Goal: Information Seeking & Learning: Learn about a topic

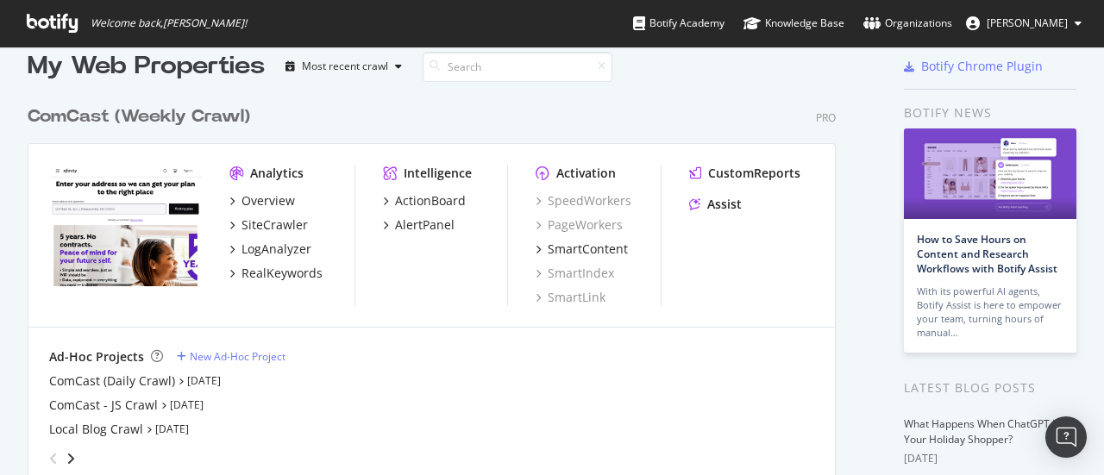
scroll to position [16, 0]
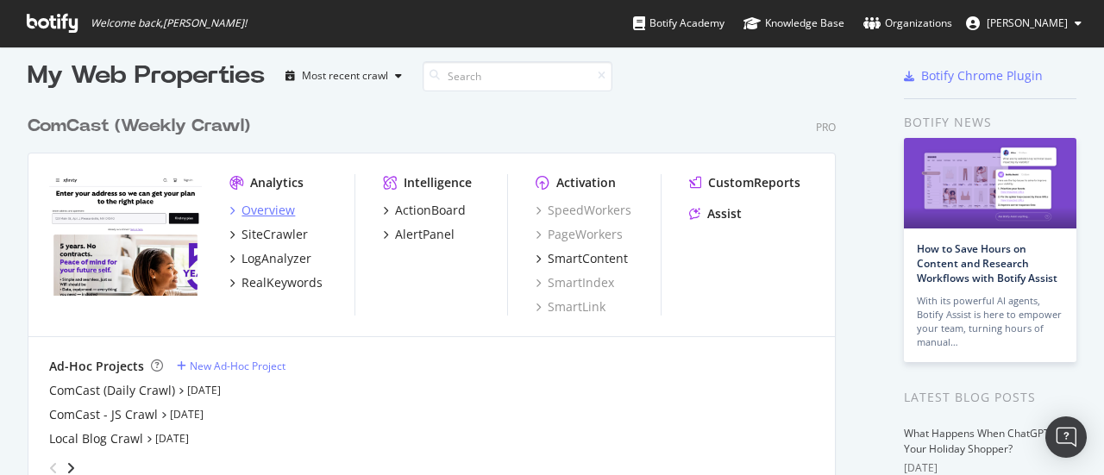
click at [272, 213] on div "Overview" at bounding box center [267, 210] width 53 height 17
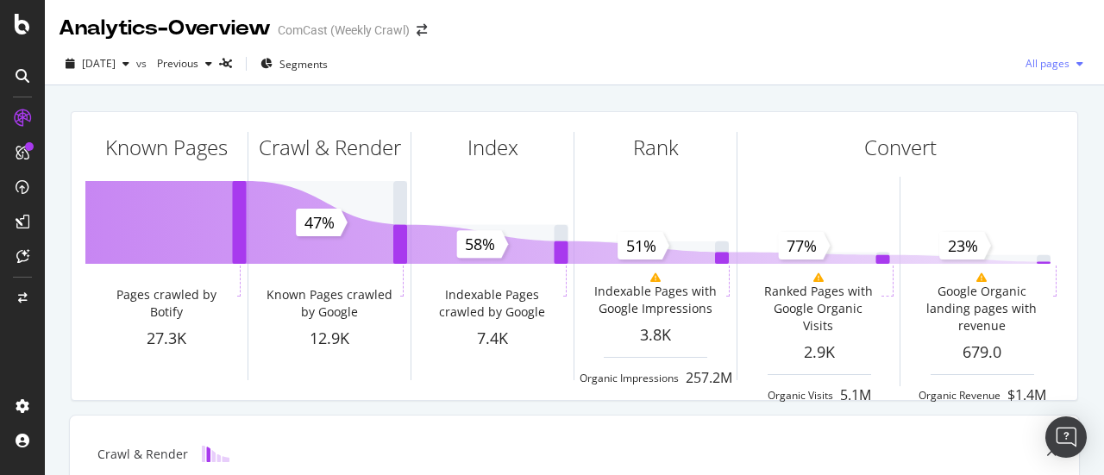
click at [1039, 67] on span "All pages" at bounding box center [1044, 63] width 51 height 15
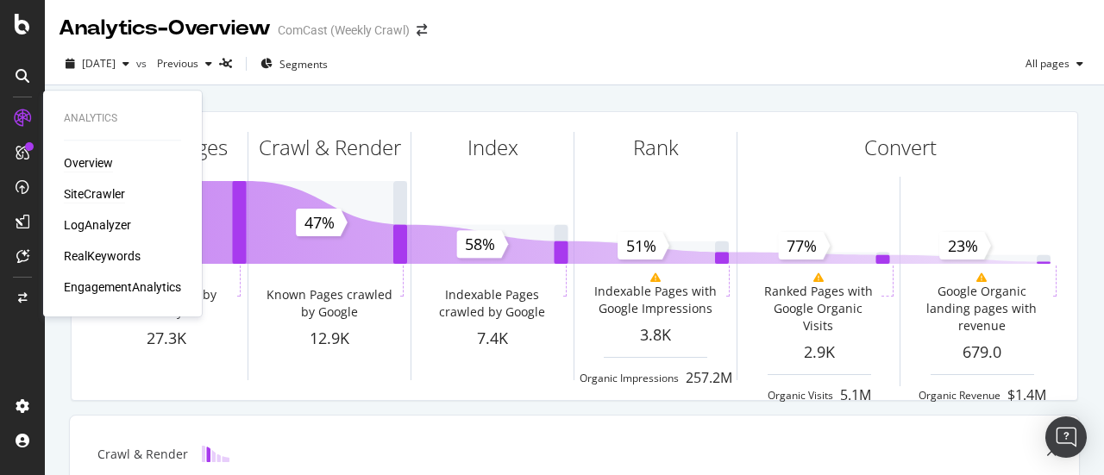
click at [90, 195] on div "SiteCrawler" at bounding box center [94, 193] width 61 height 17
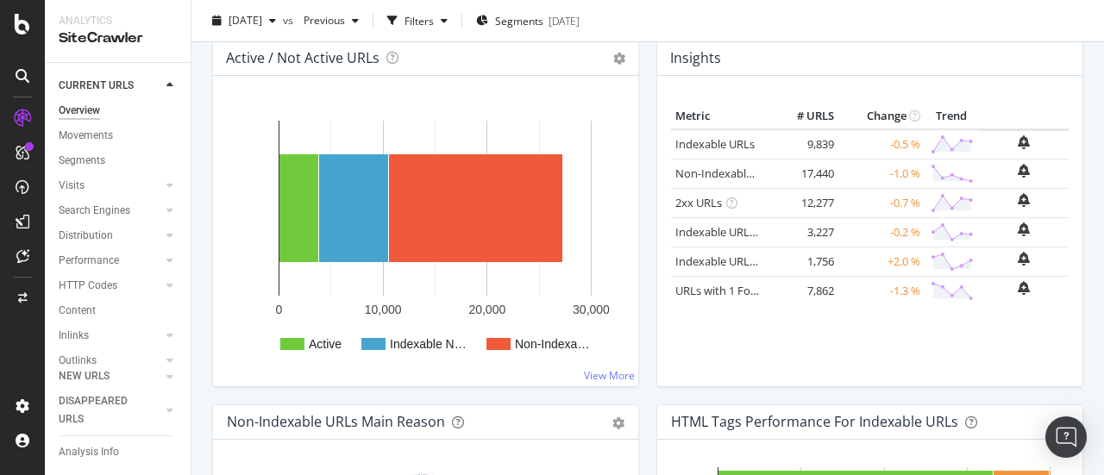
scroll to position [221, 0]
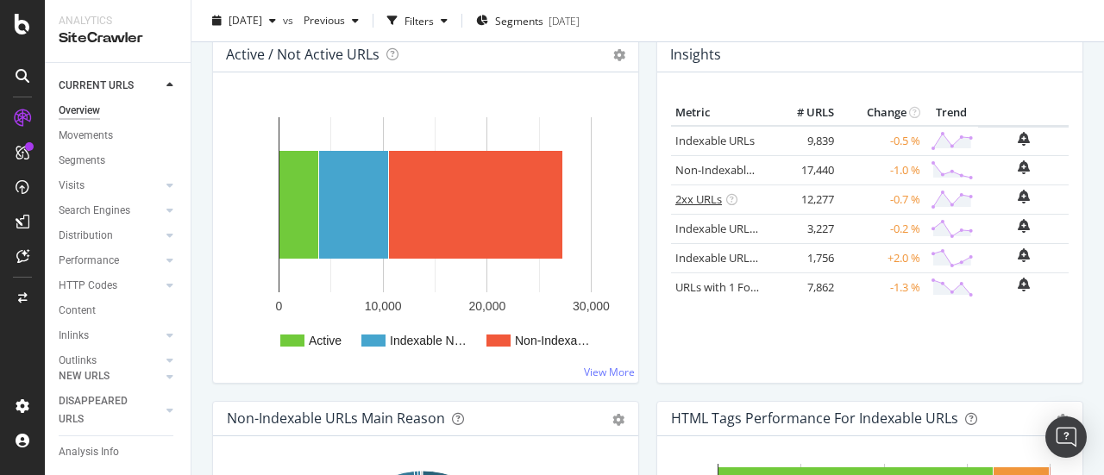
click at [689, 196] on link "2xx URLs" at bounding box center [698, 199] width 47 height 16
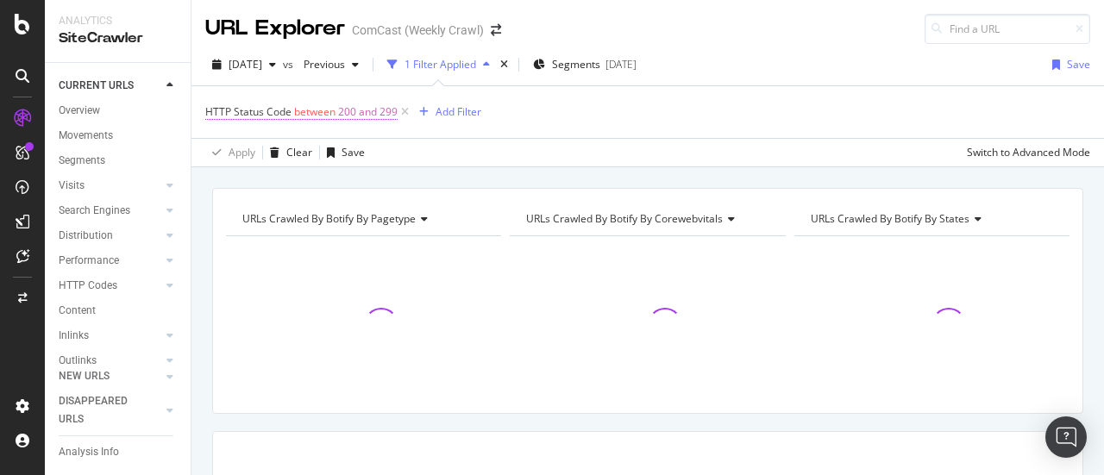
click at [386, 115] on span "200 and 299" at bounding box center [368, 112] width 60 height 24
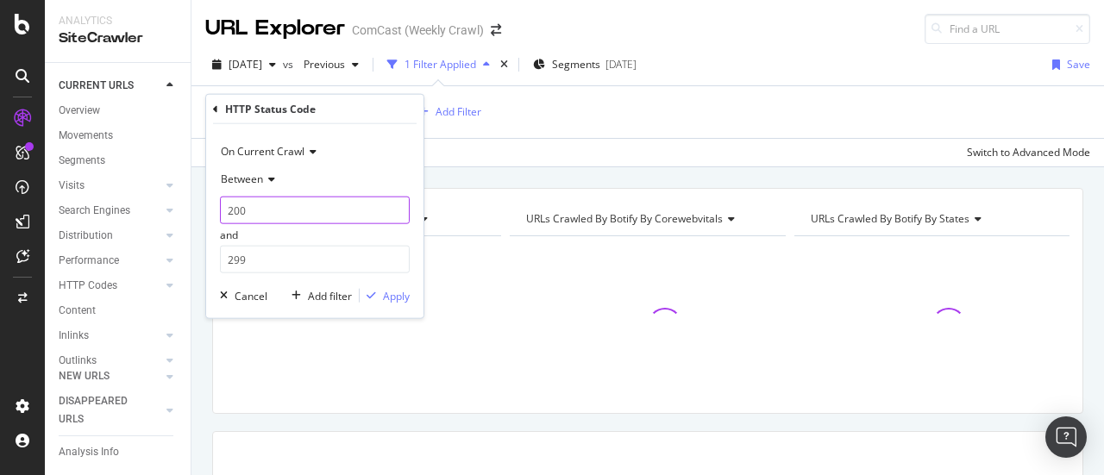
click at [281, 206] on input "200" at bounding box center [315, 211] width 190 height 28
click at [492, 146] on div "Apply Clear Save 45 % URLs ( 12K on 27K ) 82.15 % Visits ( 7M on 9M ) Switch to…" at bounding box center [647, 152] width 912 height 28
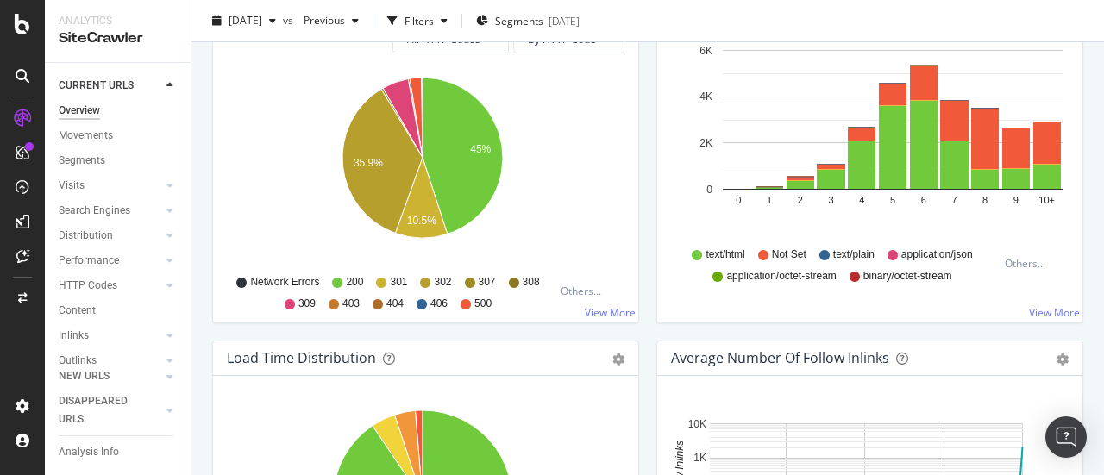
scroll to position [1000, 0]
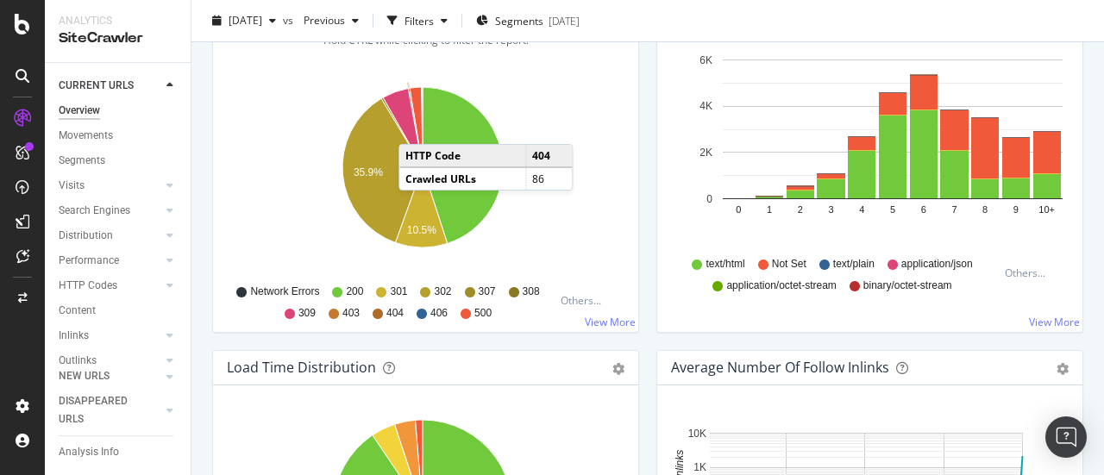
click at [416, 124] on icon "A chart." at bounding box center [415, 127] width 15 height 79
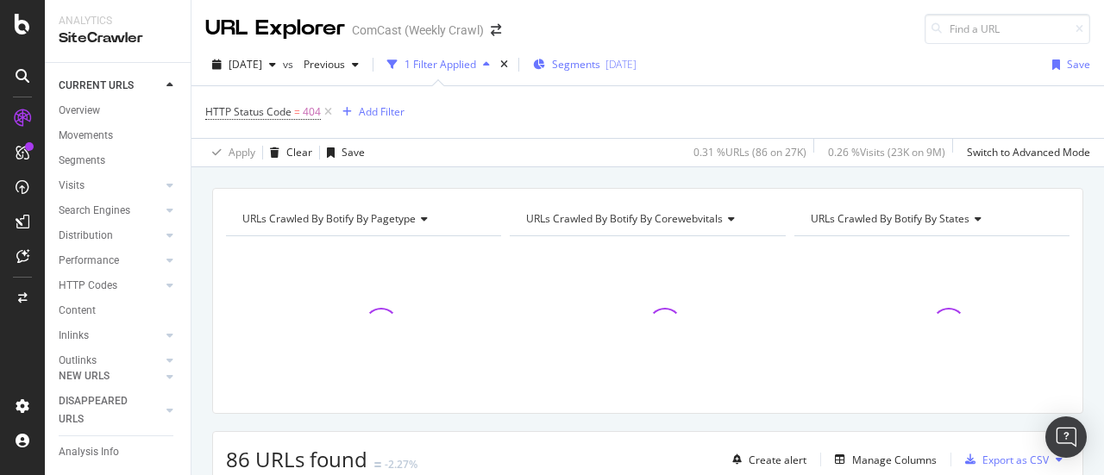
click at [600, 61] on span "Segments" at bounding box center [576, 64] width 48 height 15
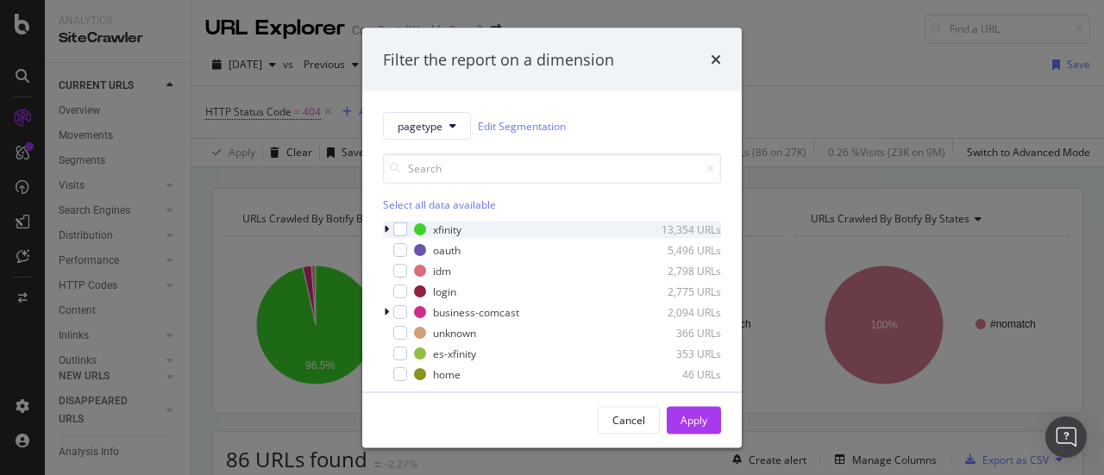
click at [390, 229] on div "modal" at bounding box center [388, 229] width 10 height 17
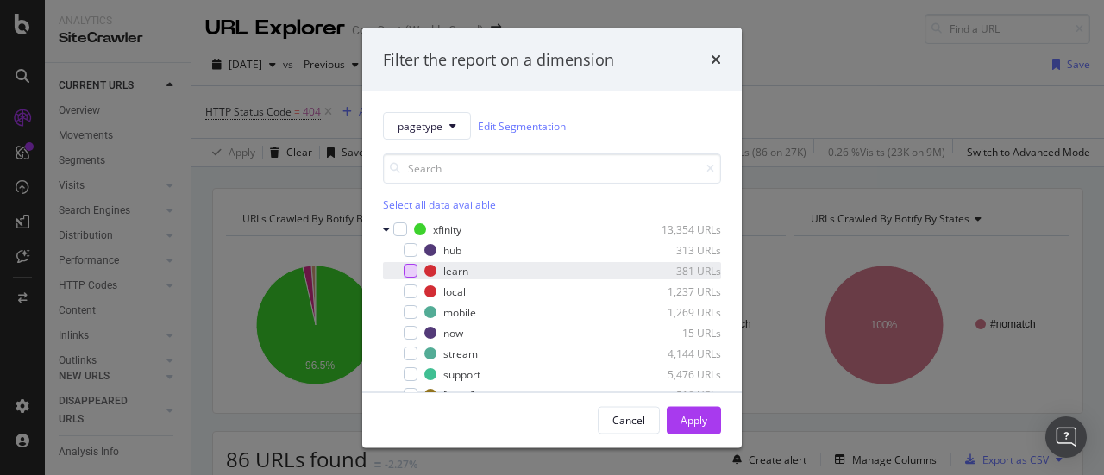
click at [412, 269] on div "modal" at bounding box center [411, 271] width 14 height 14
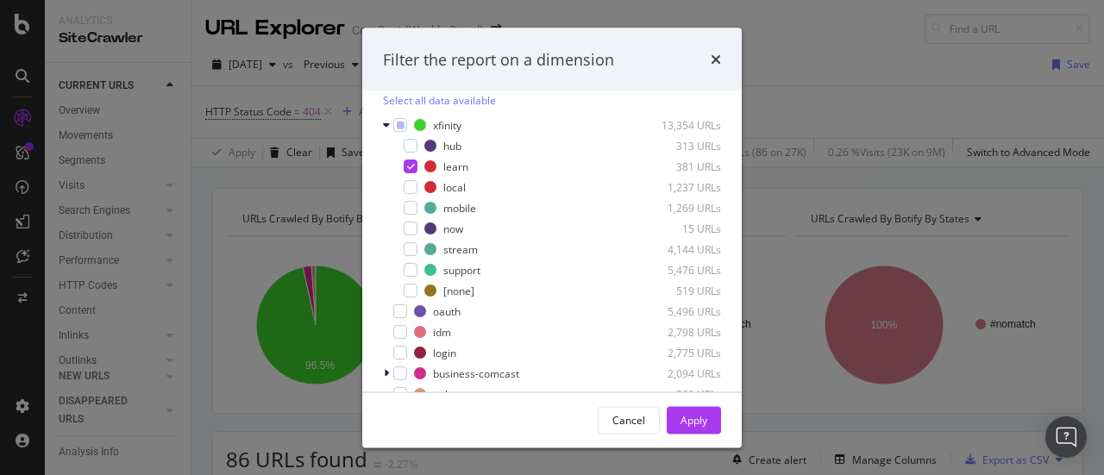
scroll to position [107, 0]
click at [683, 413] on div "Apply" at bounding box center [693, 419] width 27 height 15
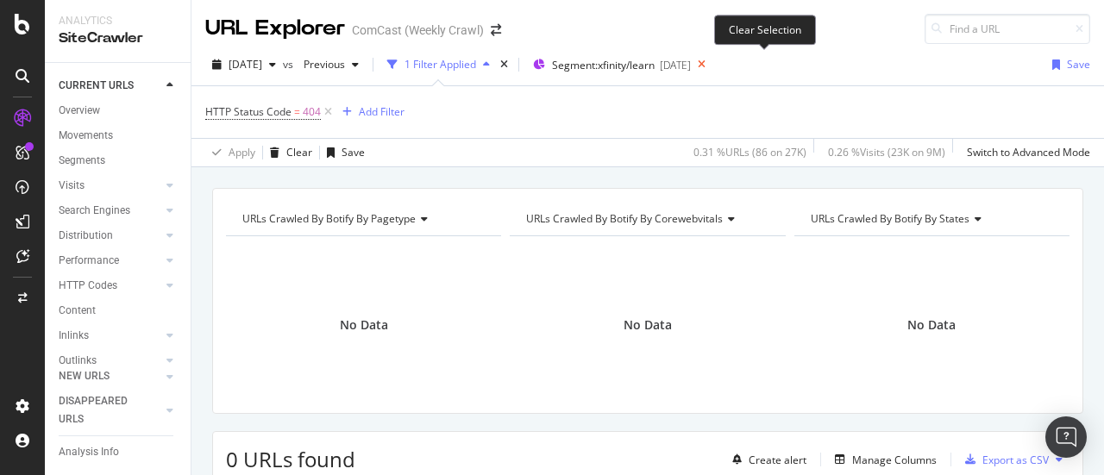
click at [712, 66] on icon at bounding box center [702, 65] width 22 height 24
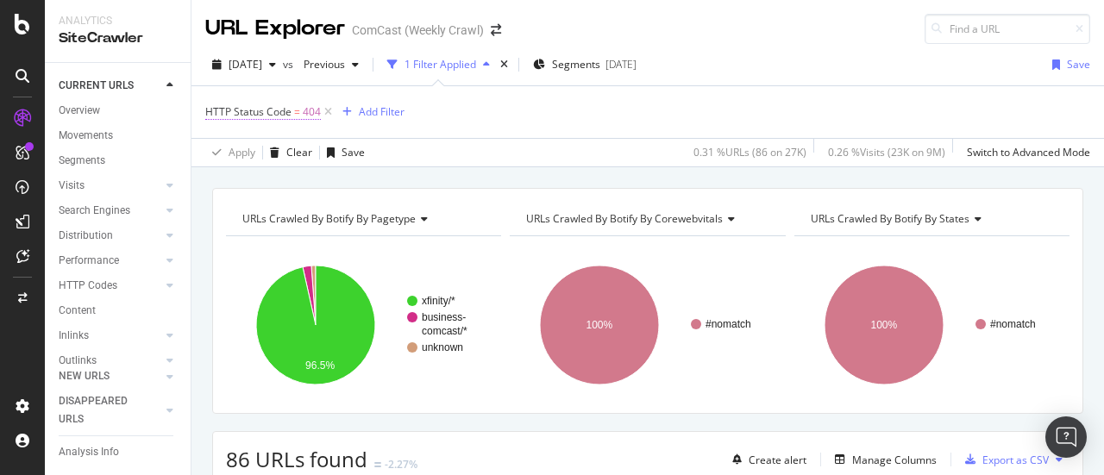
click at [308, 113] on span "404" at bounding box center [312, 112] width 18 height 24
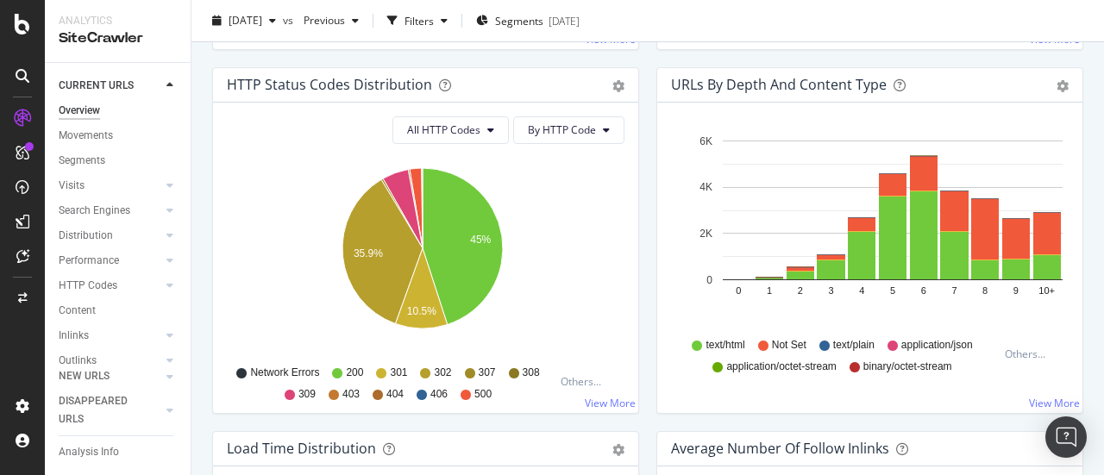
scroll to position [990, 0]
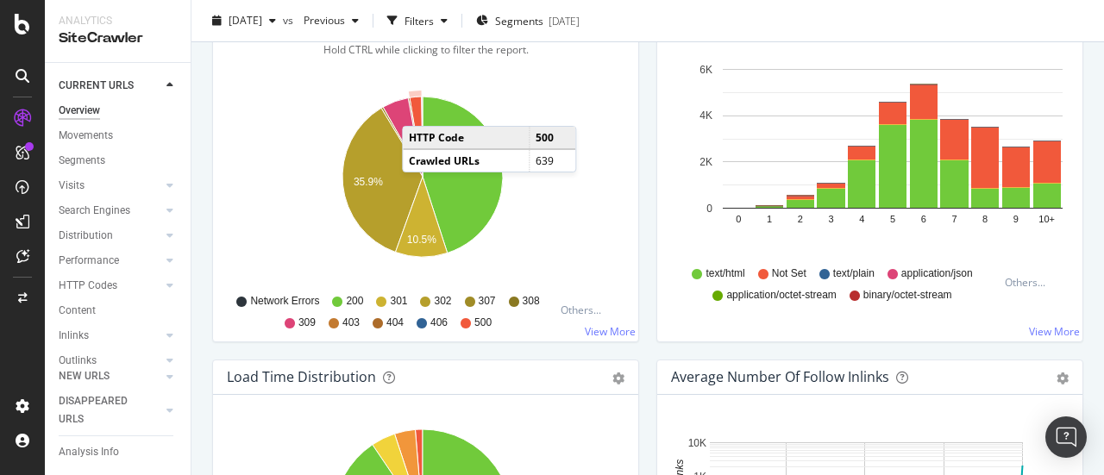
click at [419, 106] on icon "A chart." at bounding box center [416, 137] width 13 height 80
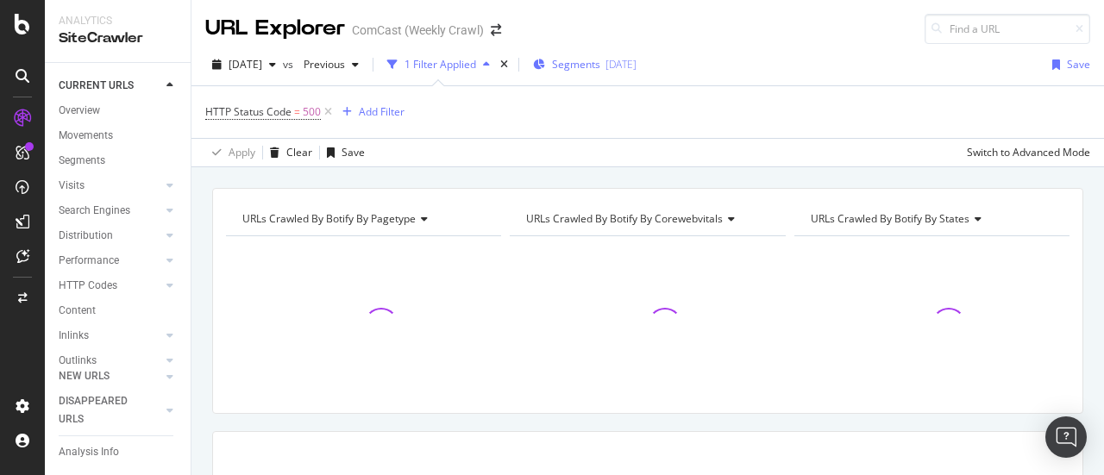
click at [636, 62] on div "[DATE]" at bounding box center [620, 64] width 31 height 15
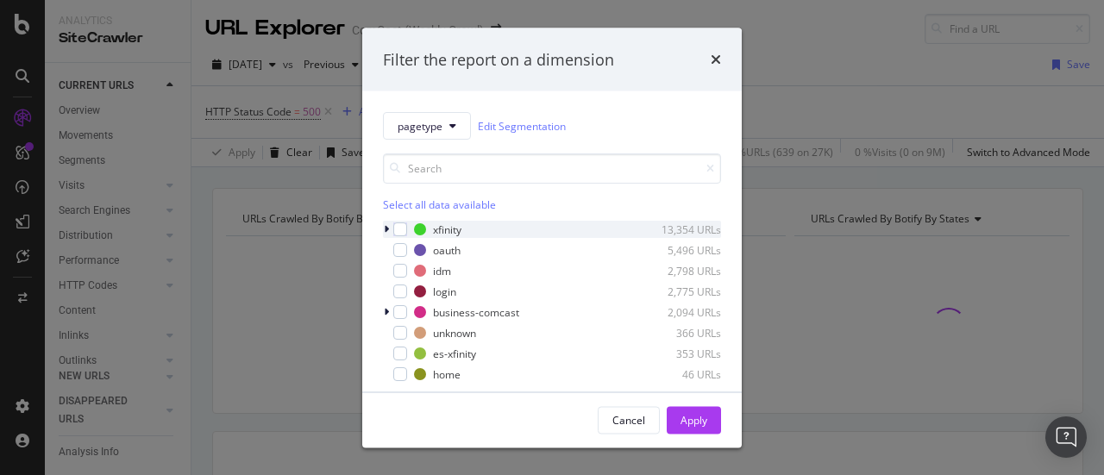
click at [388, 229] on icon "modal" at bounding box center [386, 229] width 5 height 10
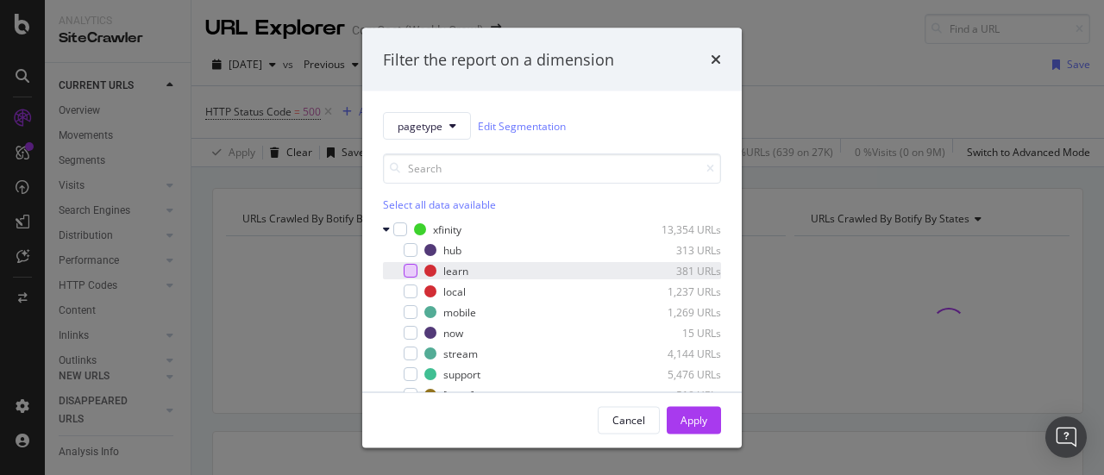
click at [411, 273] on div "modal" at bounding box center [411, 271] width 14 height 14
click at [712, 411] on button "Apply" at bounding box center [694, 420] width 54 height 28
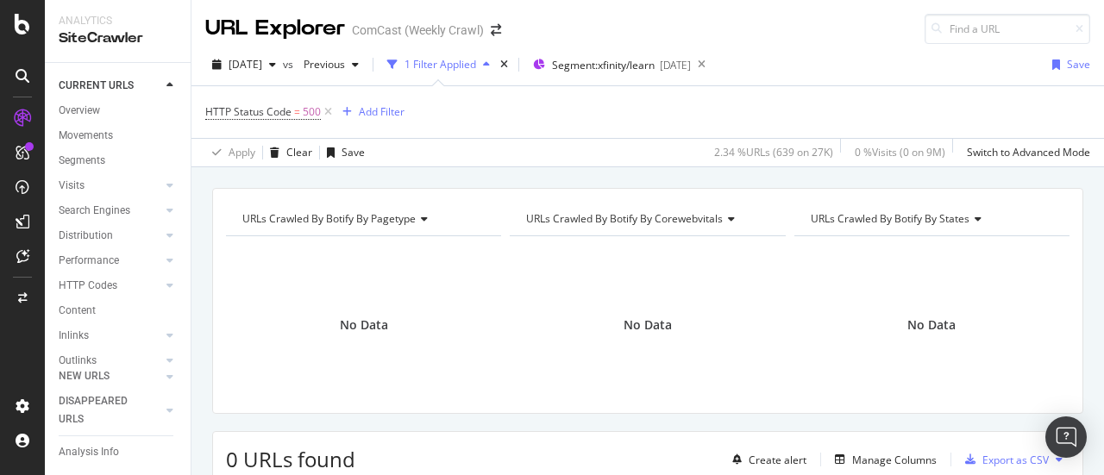
click at [19, 33] on icon at bounding box center [23, 24] width 16 height 21
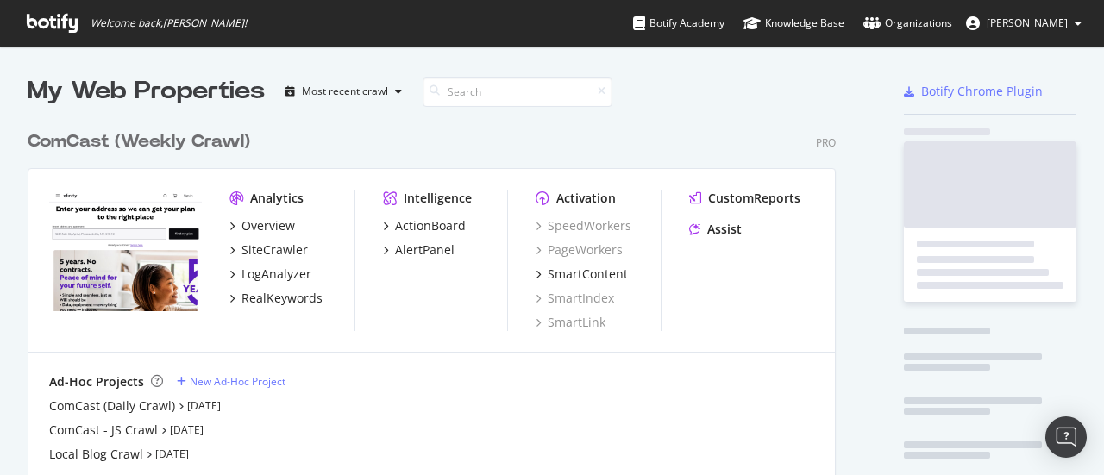
scroll to position [462, 1077]
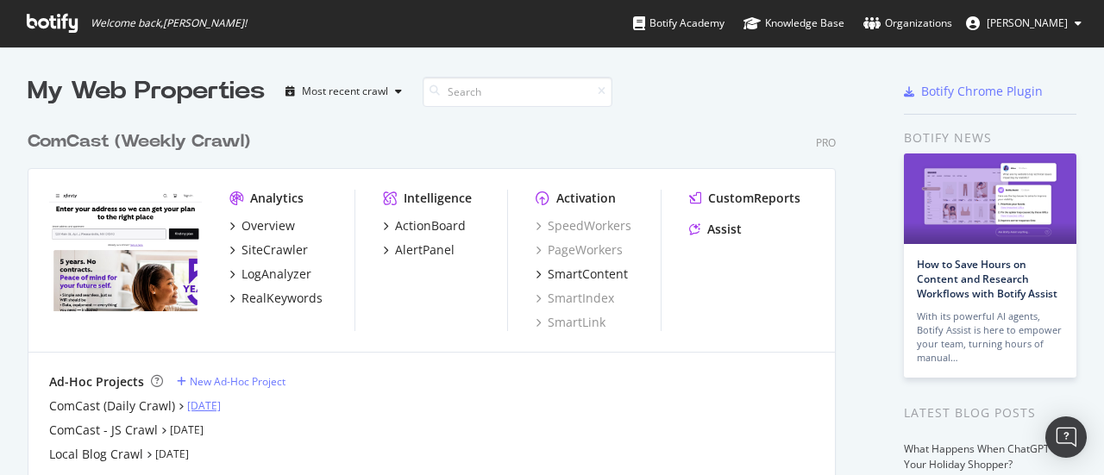
click at [209, 410] on link "[DATE]" at bounding box center [204, 405] width 34 height 15
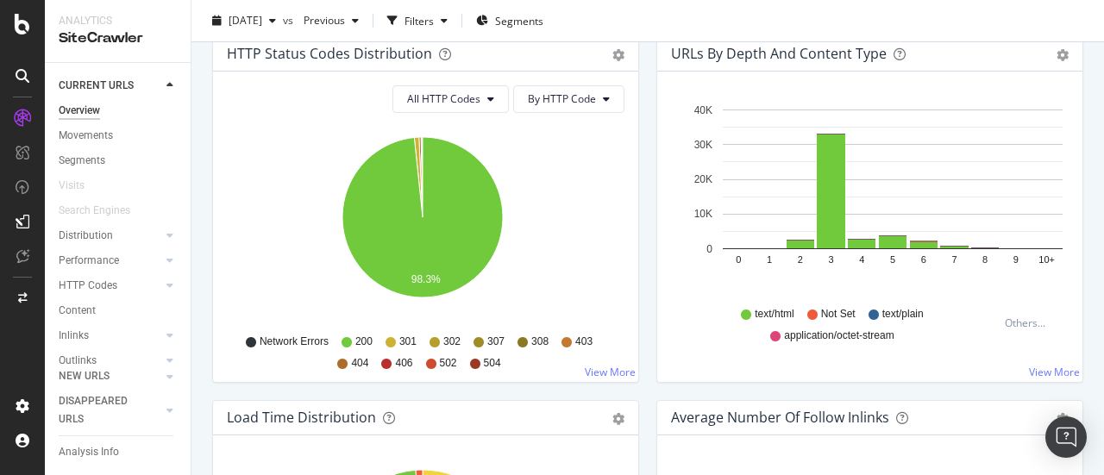
scroll to position [969, 0]
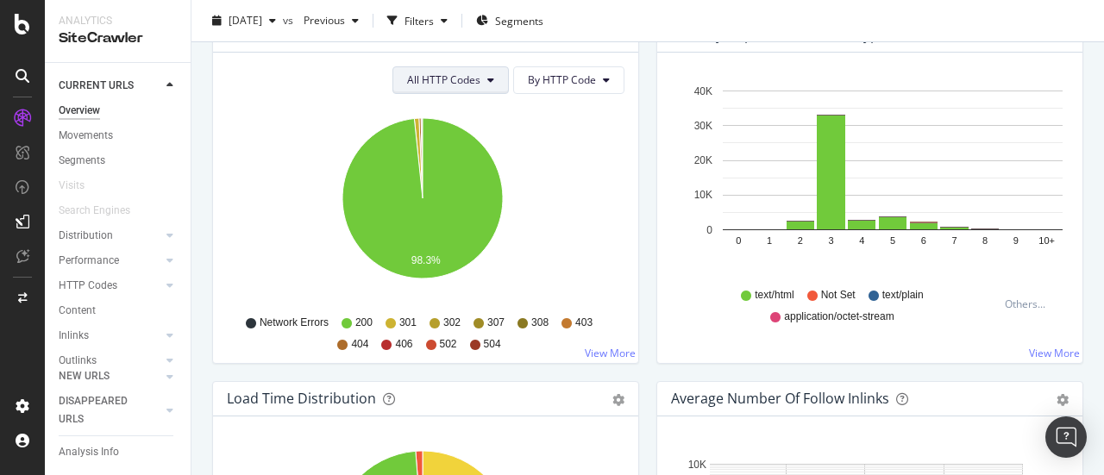
click at [477, 81] on button "All HTTP Codes" at bounding box center [450, 80] width 116 height 28
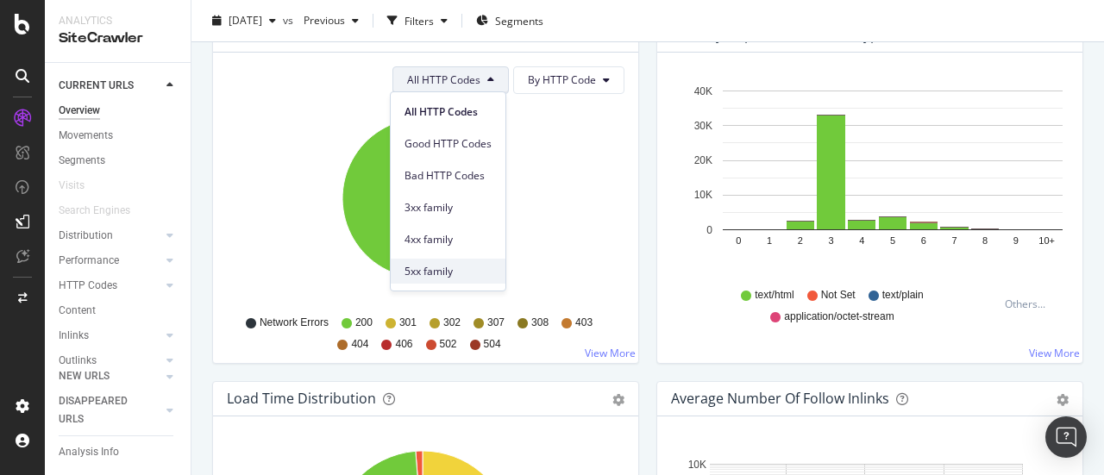
click at [457, 267] on span "5xx family" at bounding box center [447, 272] width 87 height 16
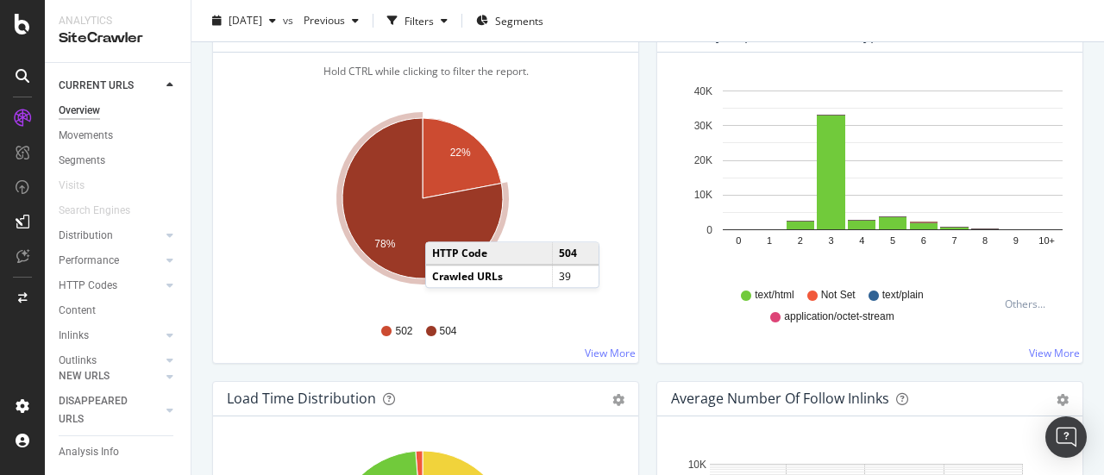
click at [442, 222] on icon "A chart." at bounding box center [422, 198] width 160 height 160
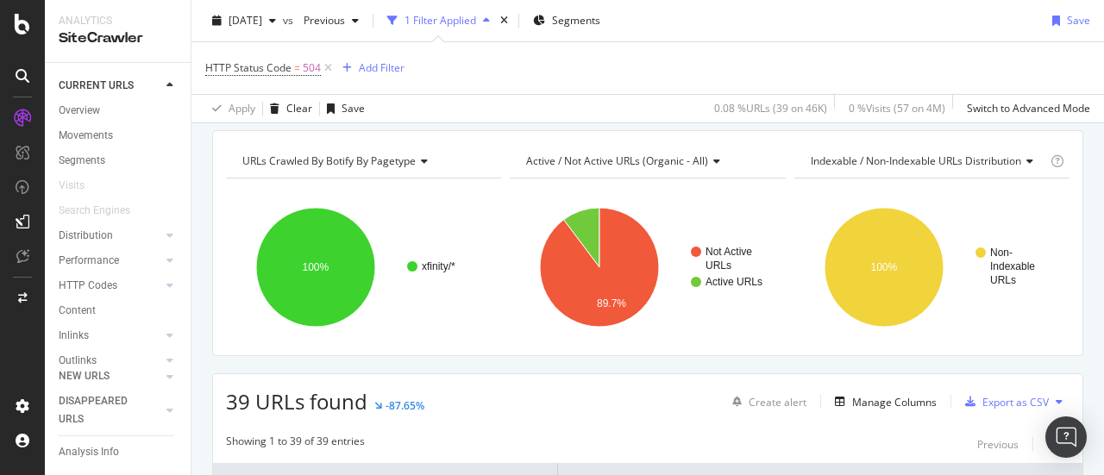
scroll to position [26, 0]
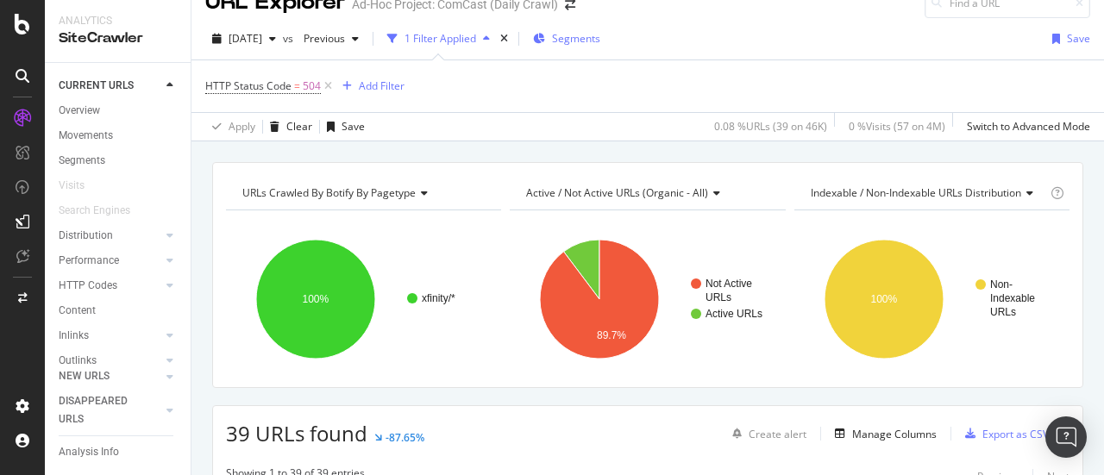
click at [600, 36] on span "Segments" at bounding box center [576, 38] width 48 height 15
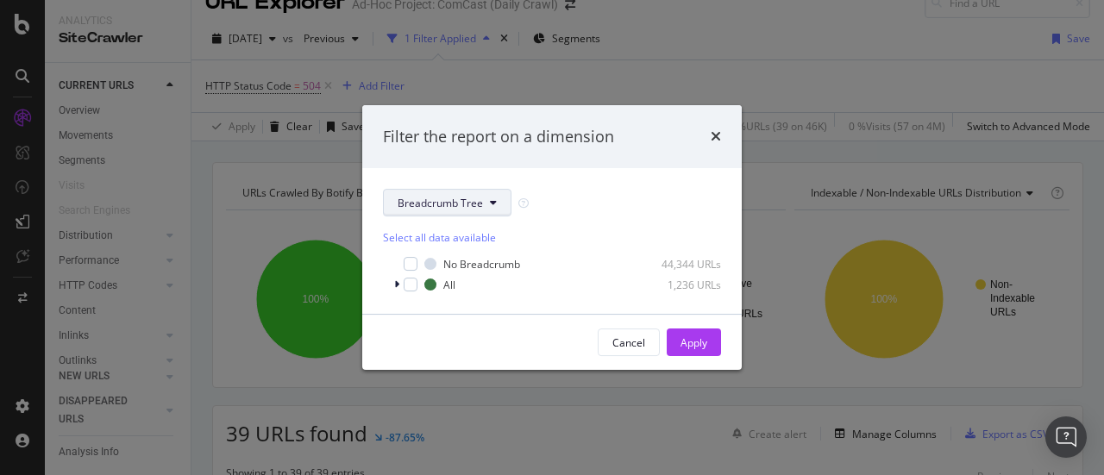
click at [461, 198] on span "Breadcrumb Tree" at bounding box center [440, 203] width 85 height 15
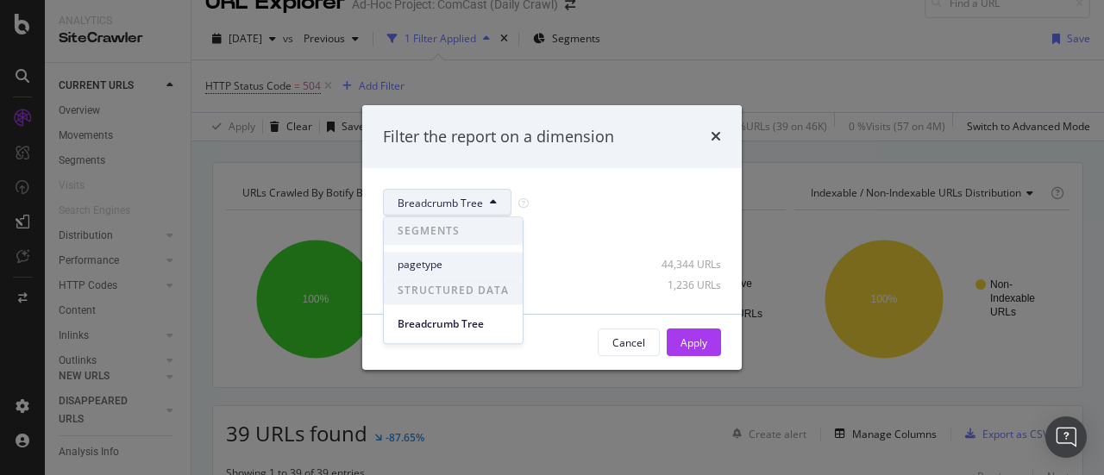
click at [459, 261] on span "pagetype" at bounding box center [453, 265] width 111 height 16
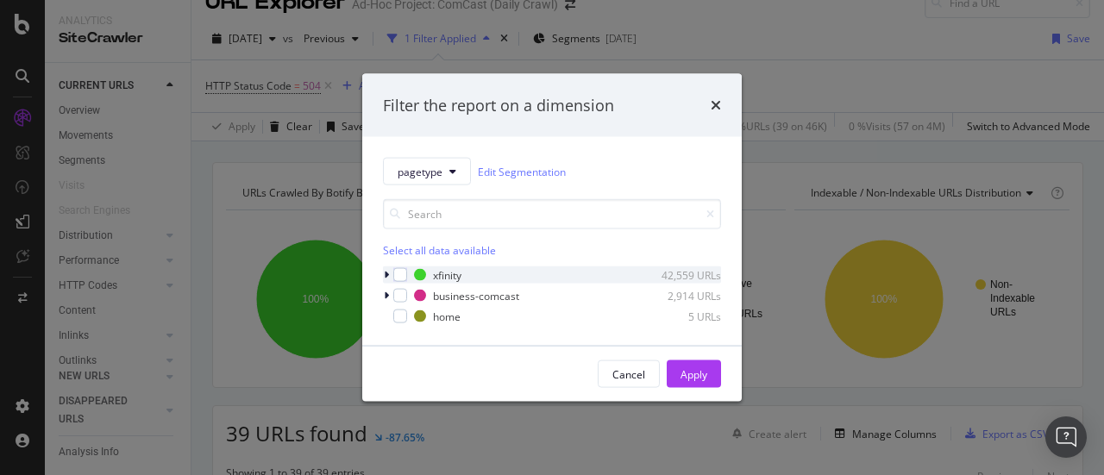
click at [386, 281] on div "modal" at bounding box center [388, 275] width 10 height 17
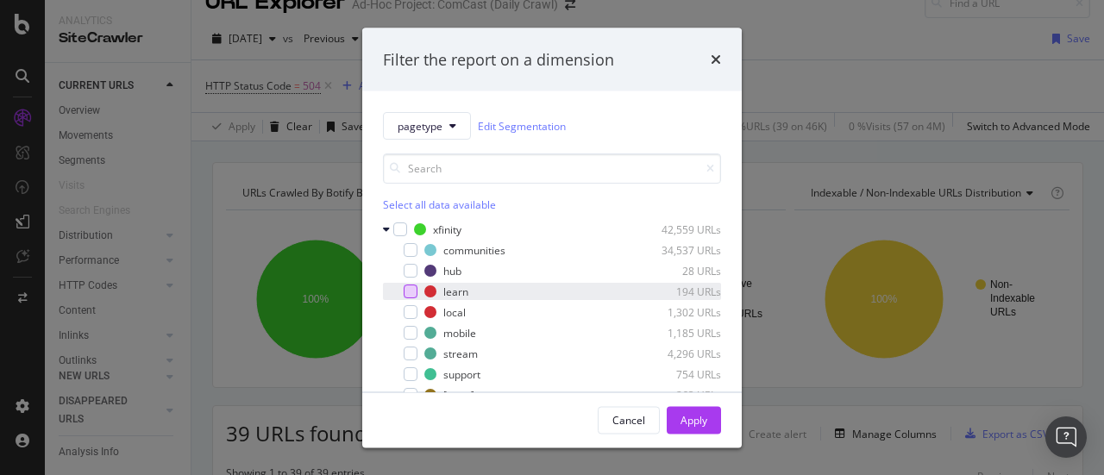
click at [411, 293] on div "modal" at bounding box center [411, 292] width 14 height 14
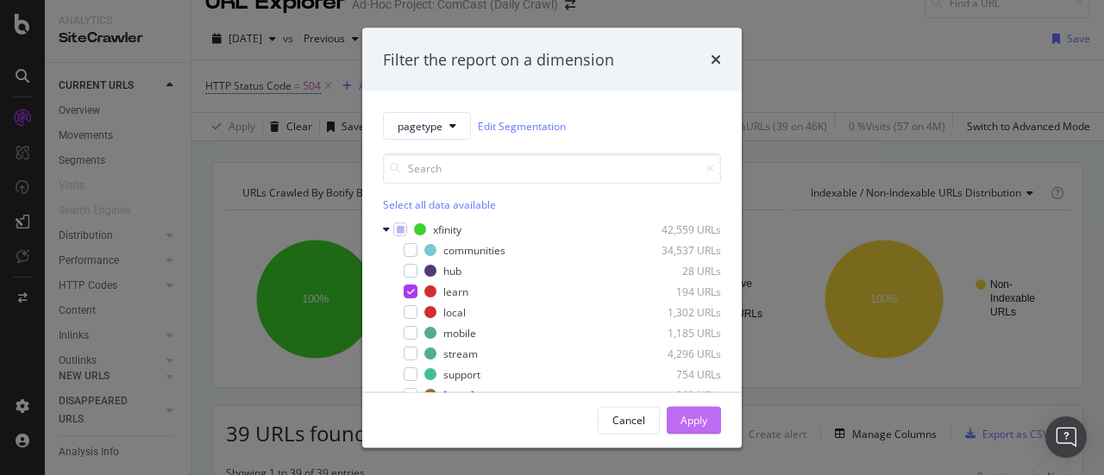
click at [703, 422] on div "Apply" at bounding box center [693, 419] width 27 height 15
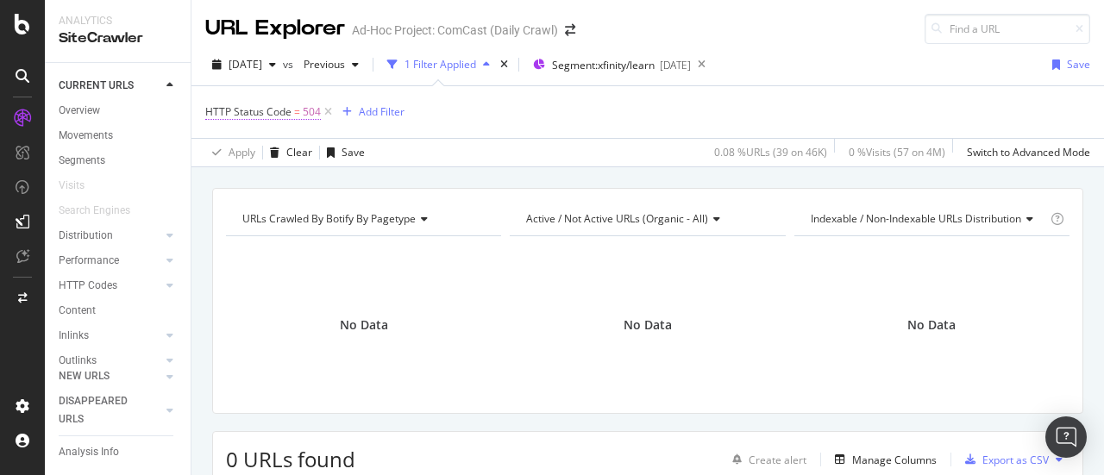
click at [252, 113] on span "HTTP Status Code" at bounding box center [248, 111] width 86 height 15
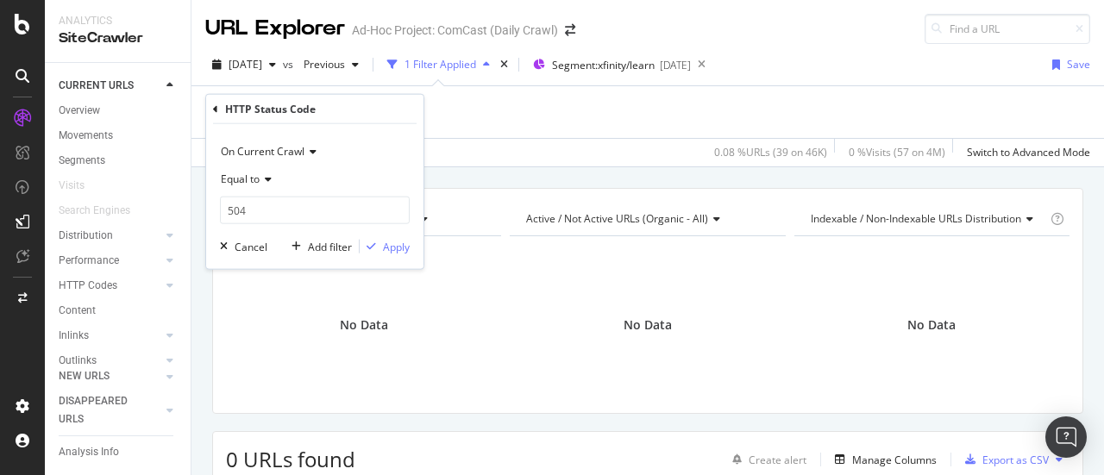
click at [273, 180] on div "Equal to" at bounding box center [315, 180] width 190 height 28
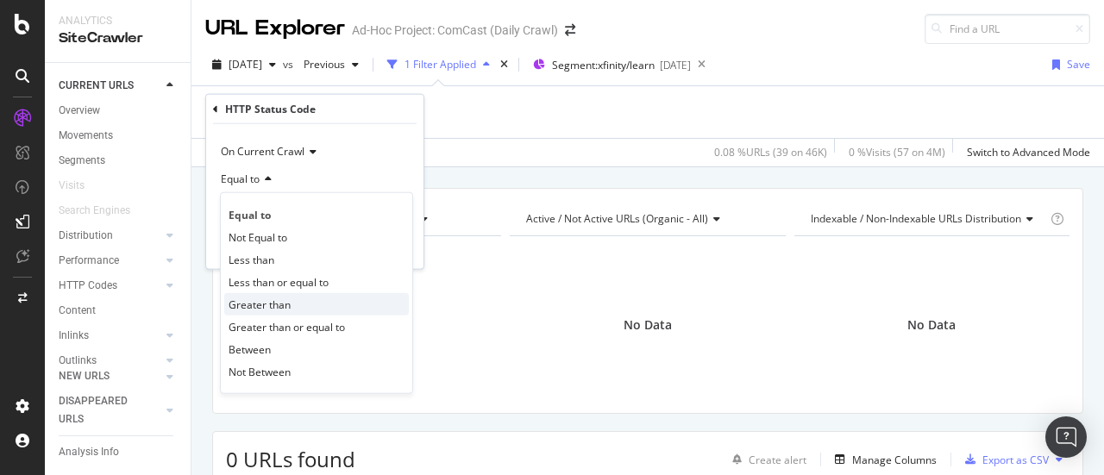
click at [251, 303] on span "Greater than" at bounding box center [260, 304] width 62 height 15
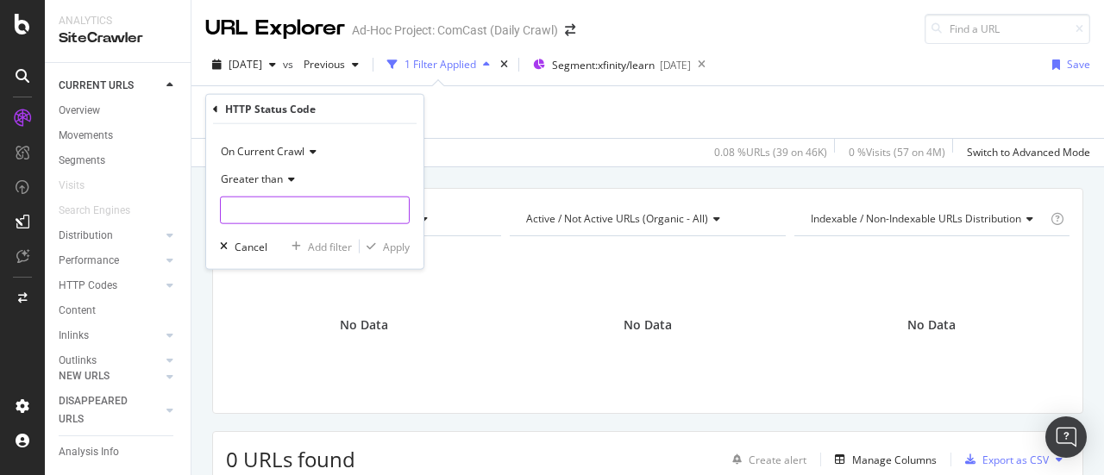
click at [253, 216] on input "number" at bounding box center [315, 211] width 190 height 28
type input "499"
click at [397, 245] on div "Apply" at bounding box center [396, 246] width 27 height 15
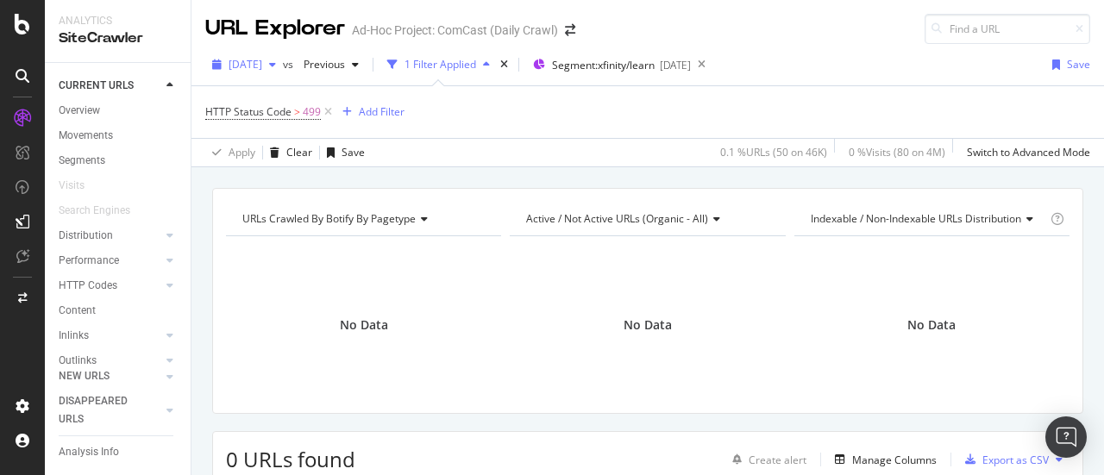
click at [283, 63] on div "button" at bounding box center [272, 65] width 21 height 10
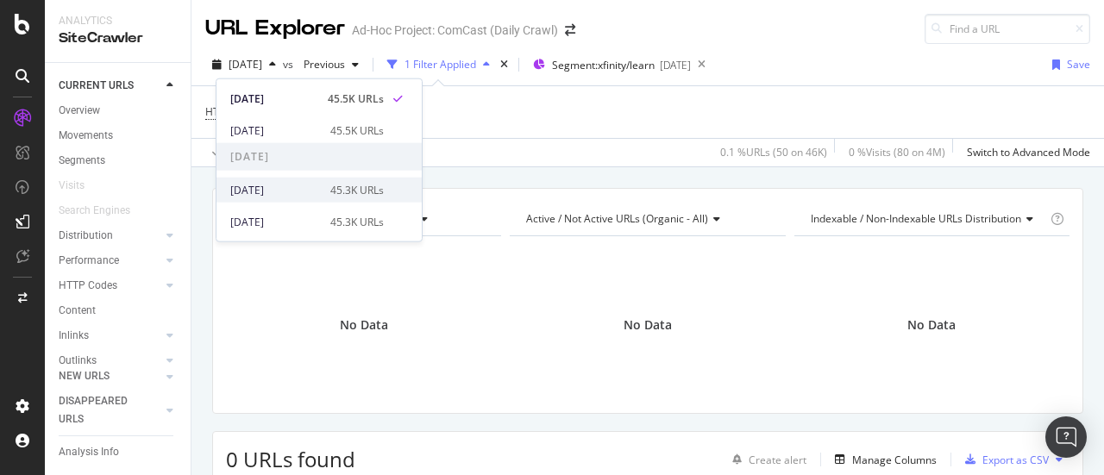
click at [292, 189] on div "[DATE]" at bounding box center [275, 190] width 90 height 16
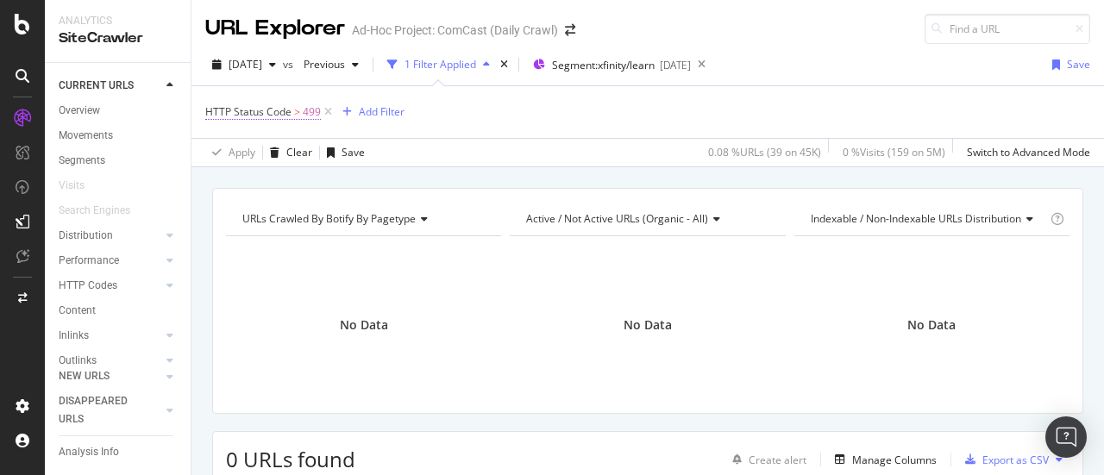
click at [299, 114] on span "HTTP Status Code > 499" at bounding box center [263, 112] width 116 height 16
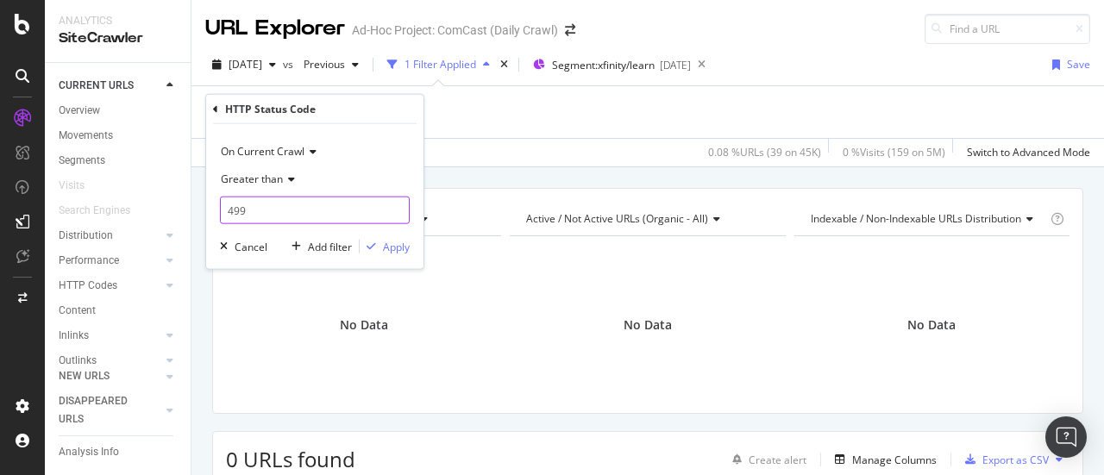
drag, startPoint x: 257, startPoint y: 213, endPoint x: 219, endPoint y: 199, distance: 40.4
click at [223, 215] on input "499" at bounding box center [315, 211] width 190 height 28
type input "399"
click at [392, 250] on div "Apply" at bounding box center [396, 246] width 27 height 15
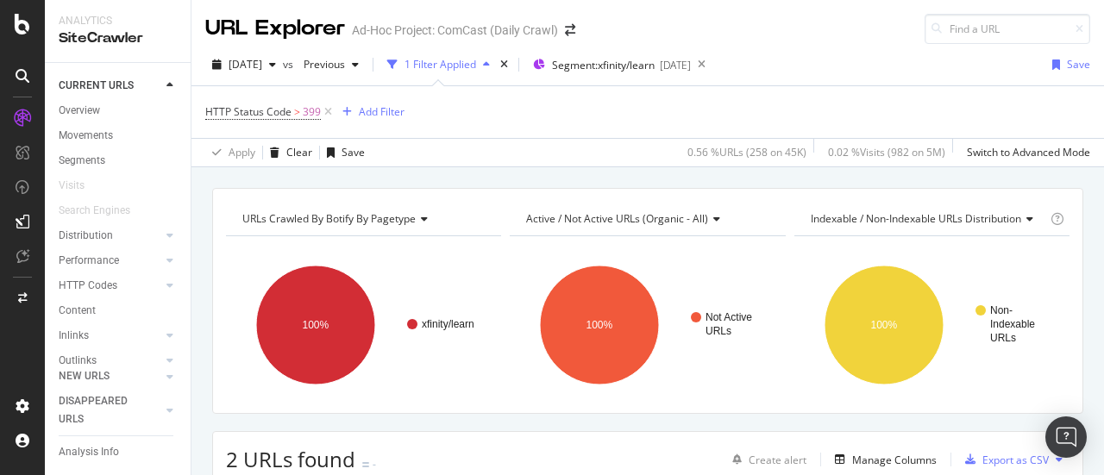
scroll to position [296, 0]
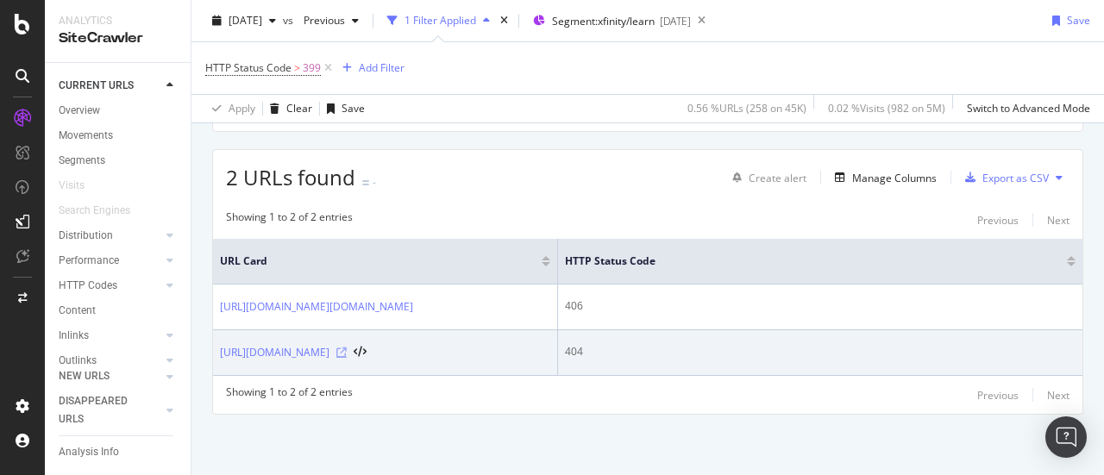
click at [347, 355] on icon at bounding box center [341, 353] width 10 height 10
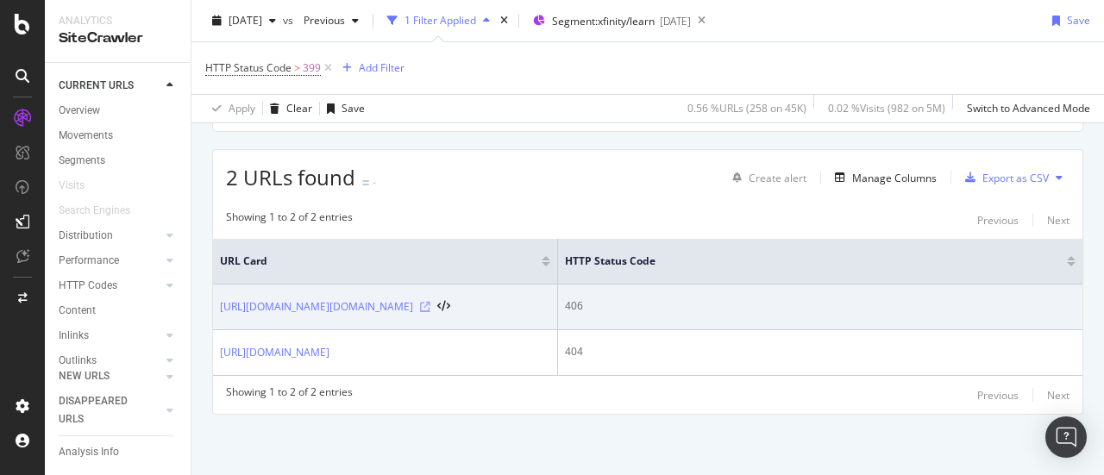
click at [430, 302] on icon at bounding box center [425, 307] width 10 height 10
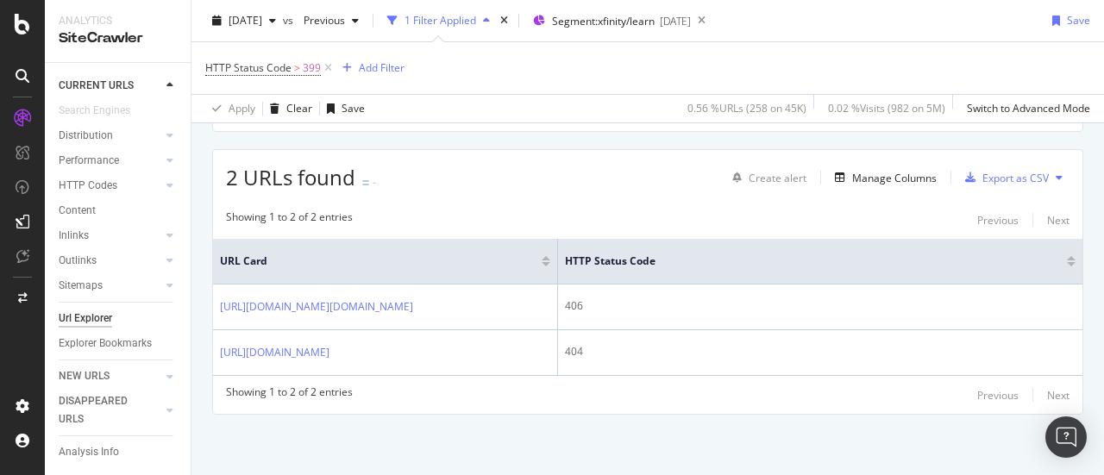
scroll to position [121, 0]
click at [102, 307] on div "Url Explorer" at bounding box center [85, 316] width 53 height 18
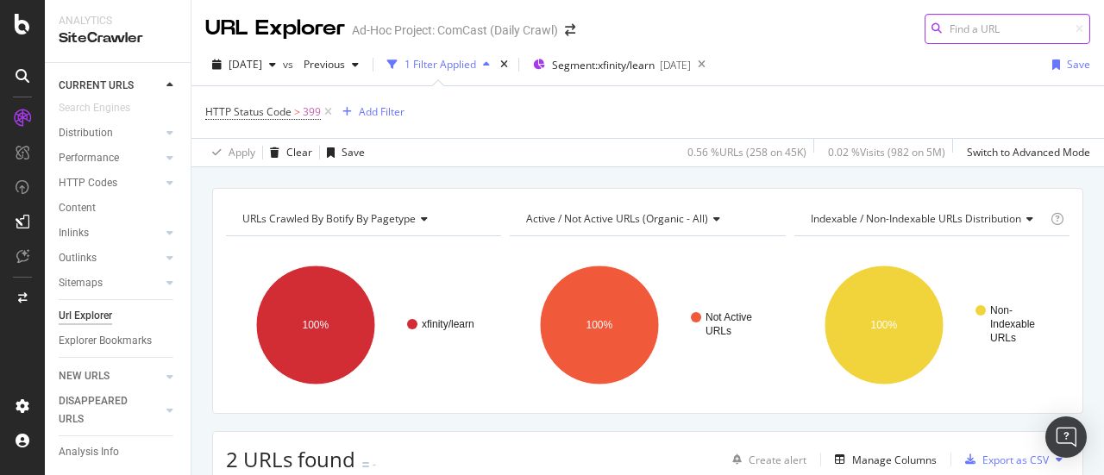
click at [963, 22] on input at bounding box center [1008, 29] width 166 height 30
paste input "[URL][DOMAIN_NAME][DOMAIN_NAME]"
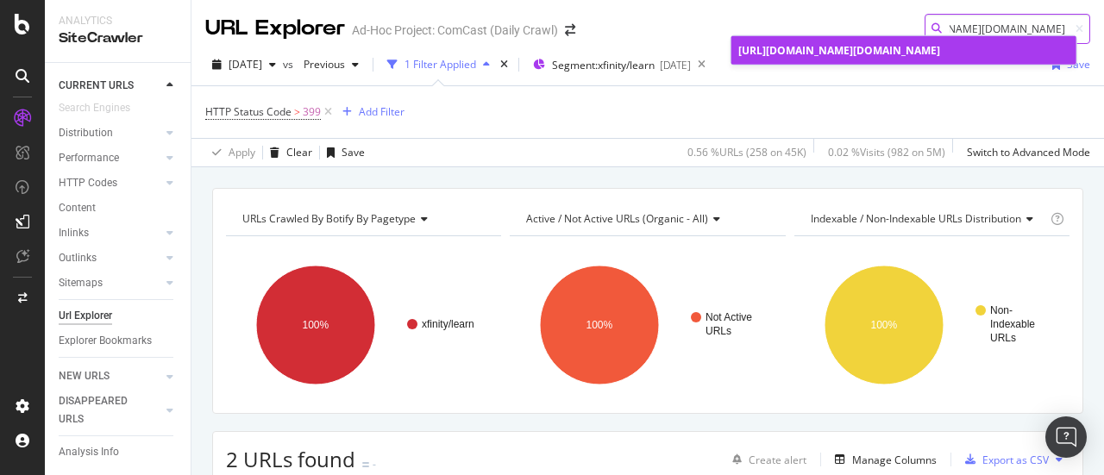
type input "[URL][DOMAIN_NAME][DOMAIN_NAME]"
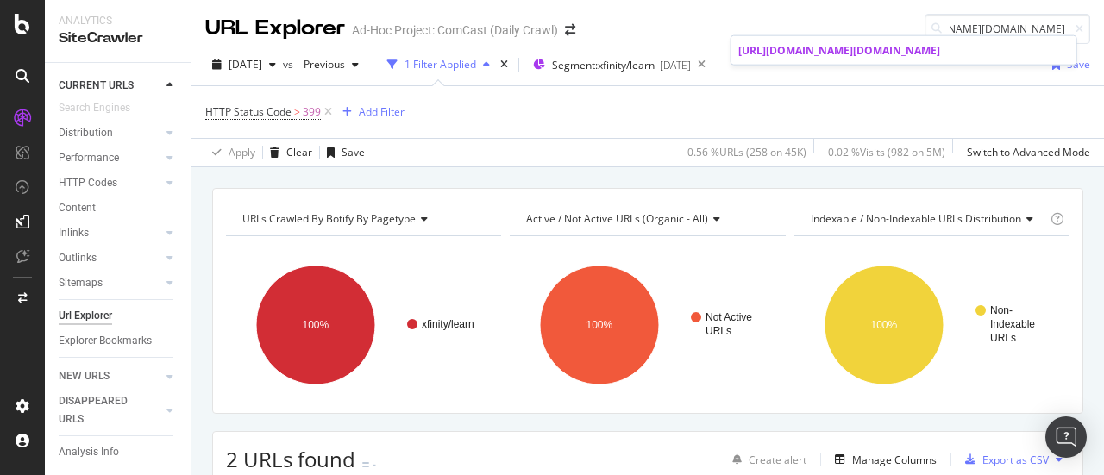
click at [933, 43] on span "[URL][DOMAIN_NAME][DOMAIN_NAME]" at bounding box center [839, 50] width 202 height 15
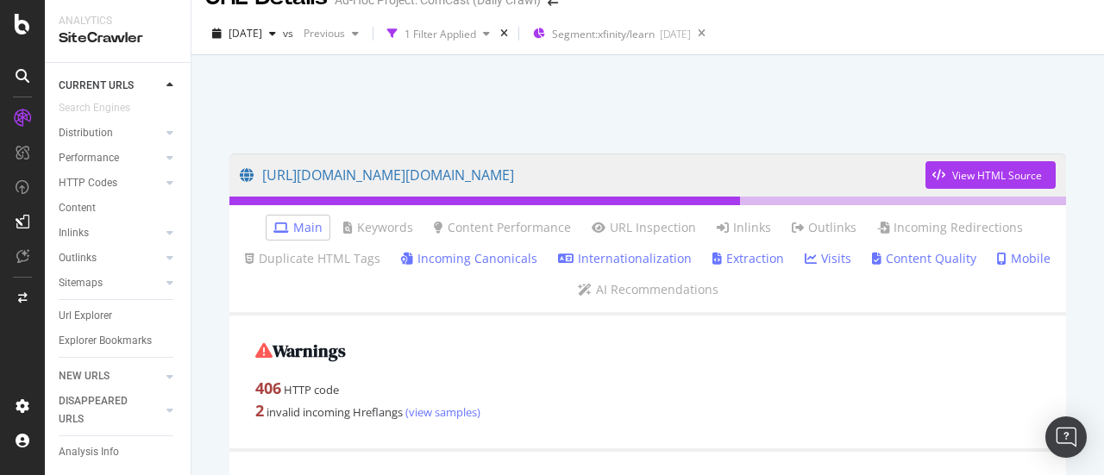
scroll to position [23, 0]
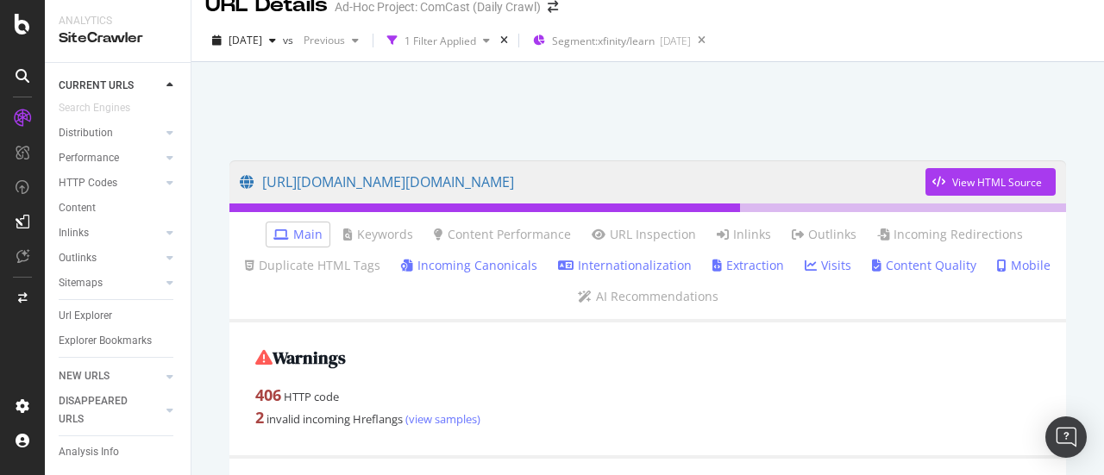
click at [450, 268] on link "Incoming Canonicals" at bounding box center [469, 265] width 136 height 17
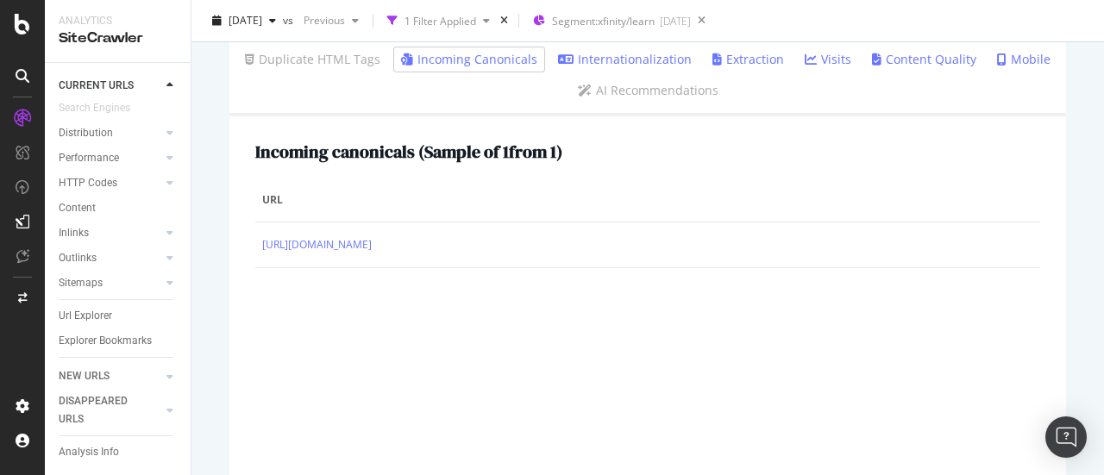
scroll to position [272, 0]
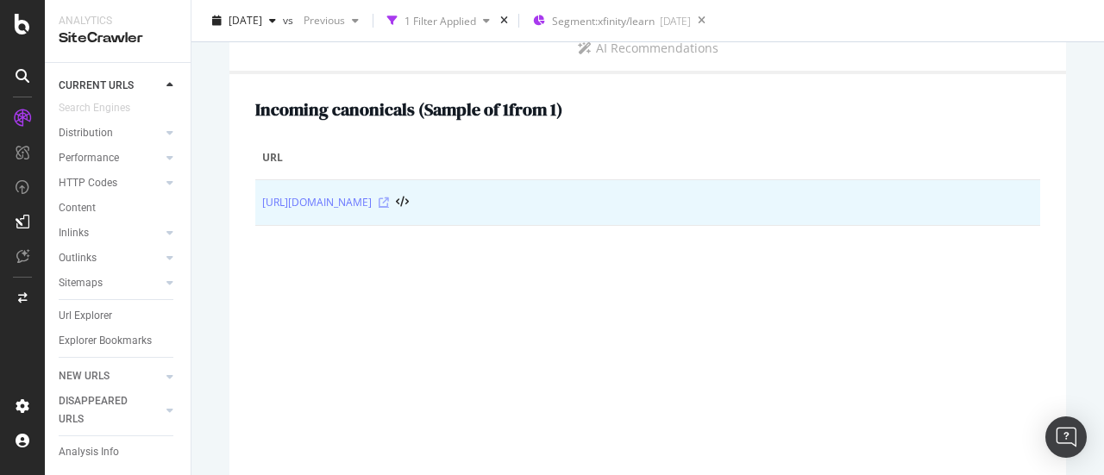
click at [389, 204] on icon at bounding box center [384, 203] width 10 height 10
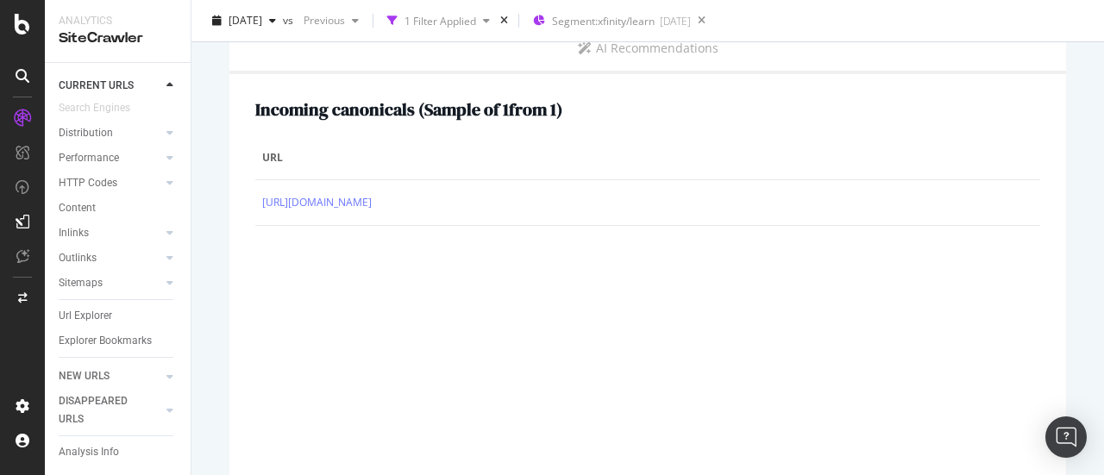
scroll to position [13, 0]
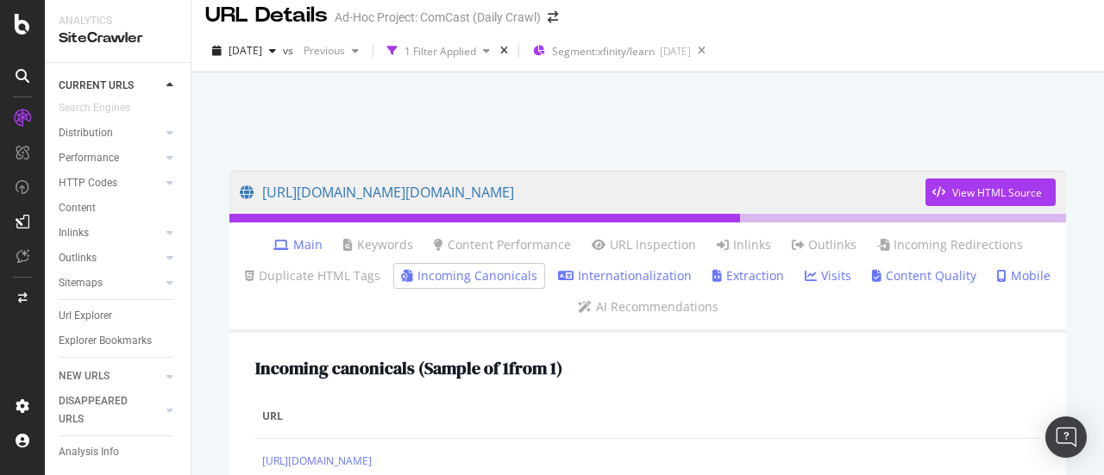
click at [997, 275] on link "Mobile" at bounding box center [1023, 275] width 53 height 17
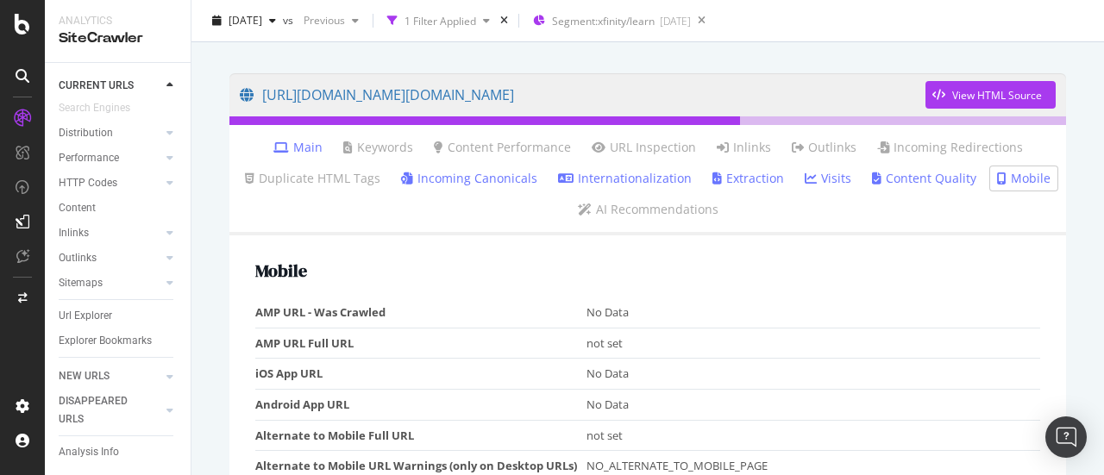
scroll to position [188, 0]
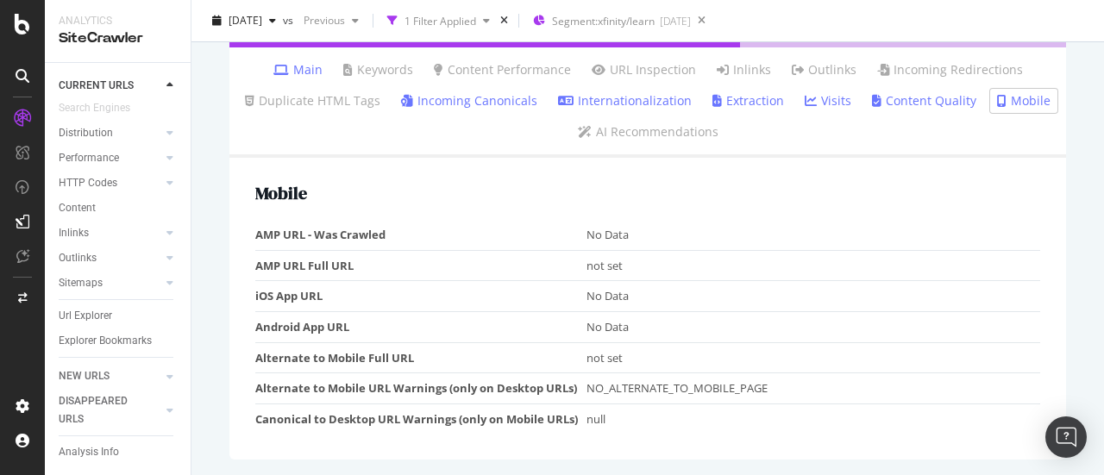
click at [826, 100] on link "Visits" at bounding box center [828, 100] width 47 height 17
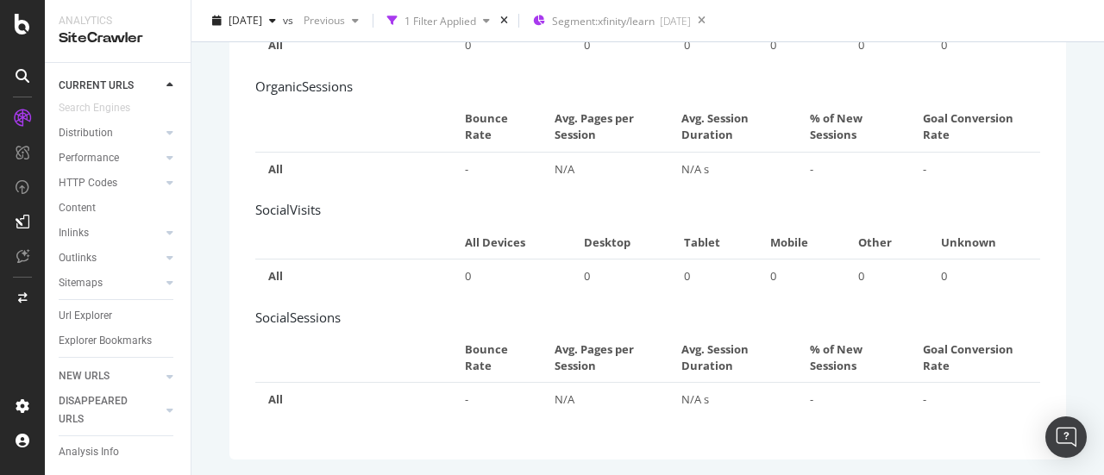
scroll to position [112, 0]
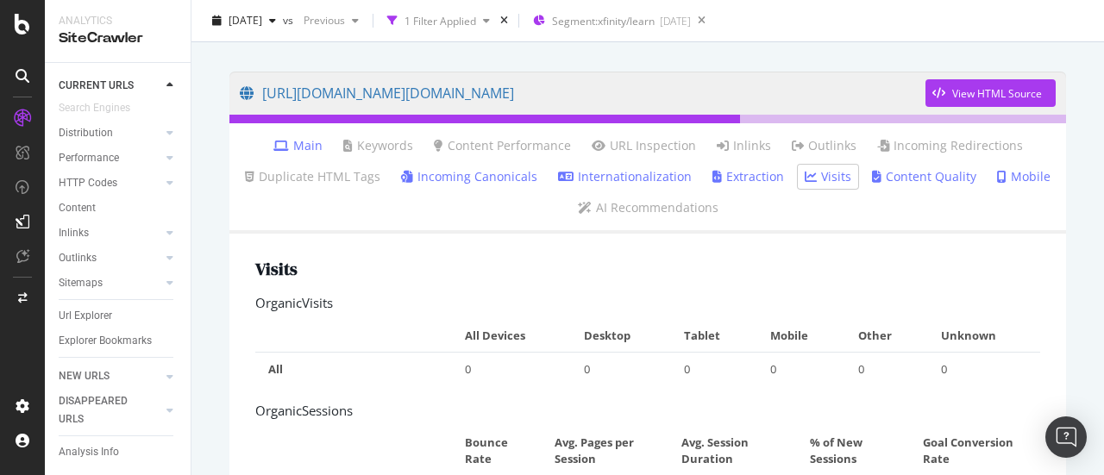
click at [899, 174] on link "Content Quality" at bounding box center [924, 176] width 104 height 17
